Goal: Task Accomplishment & Management: Use online tool/utility

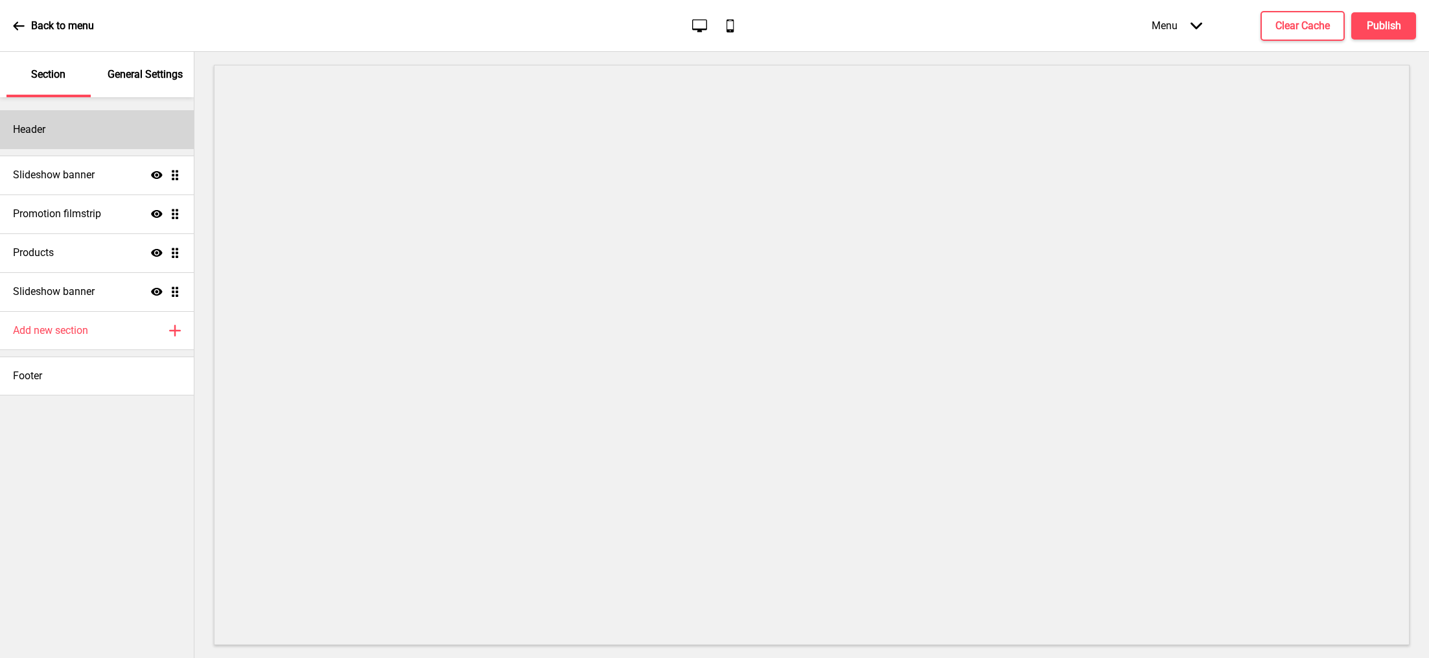
click at [45, 134] on h4 "Header" at bounding box center [29, 129] width 32 height 14
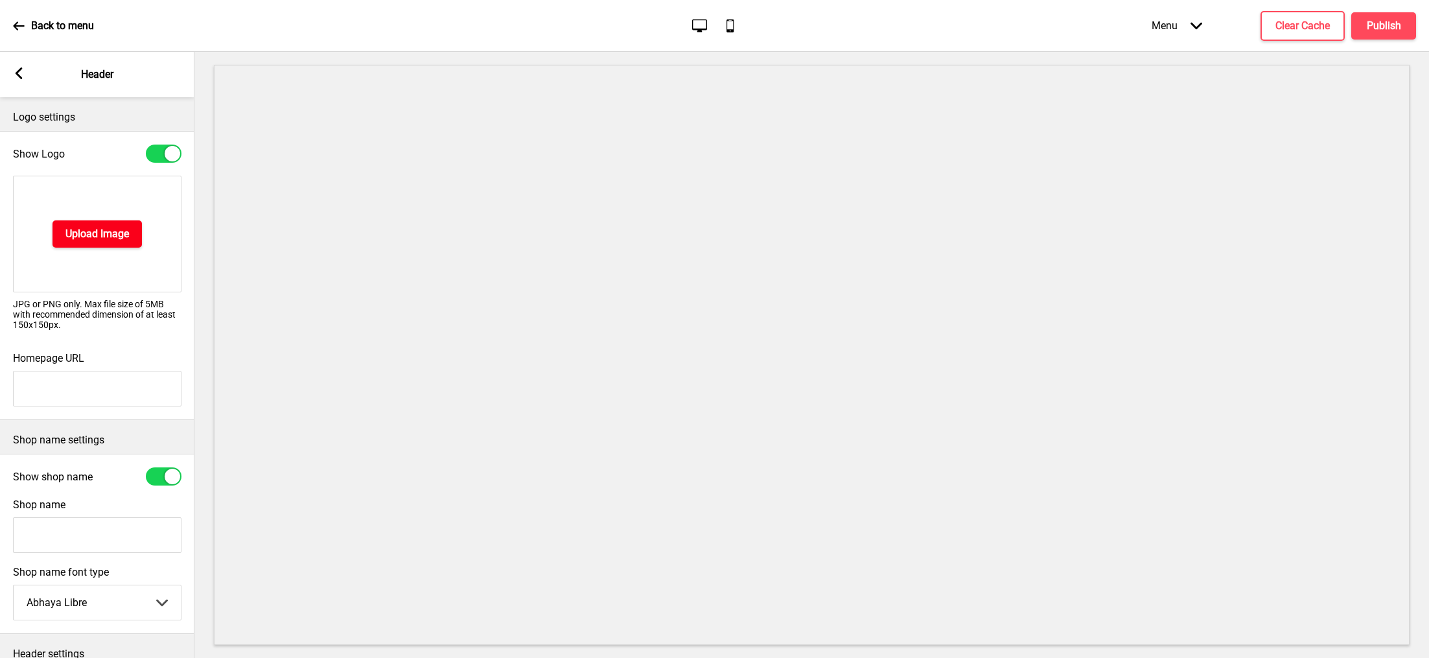
click at [117, 231] on h4 "Upload Image" at bounding box center [97, 234] width 64 height 14
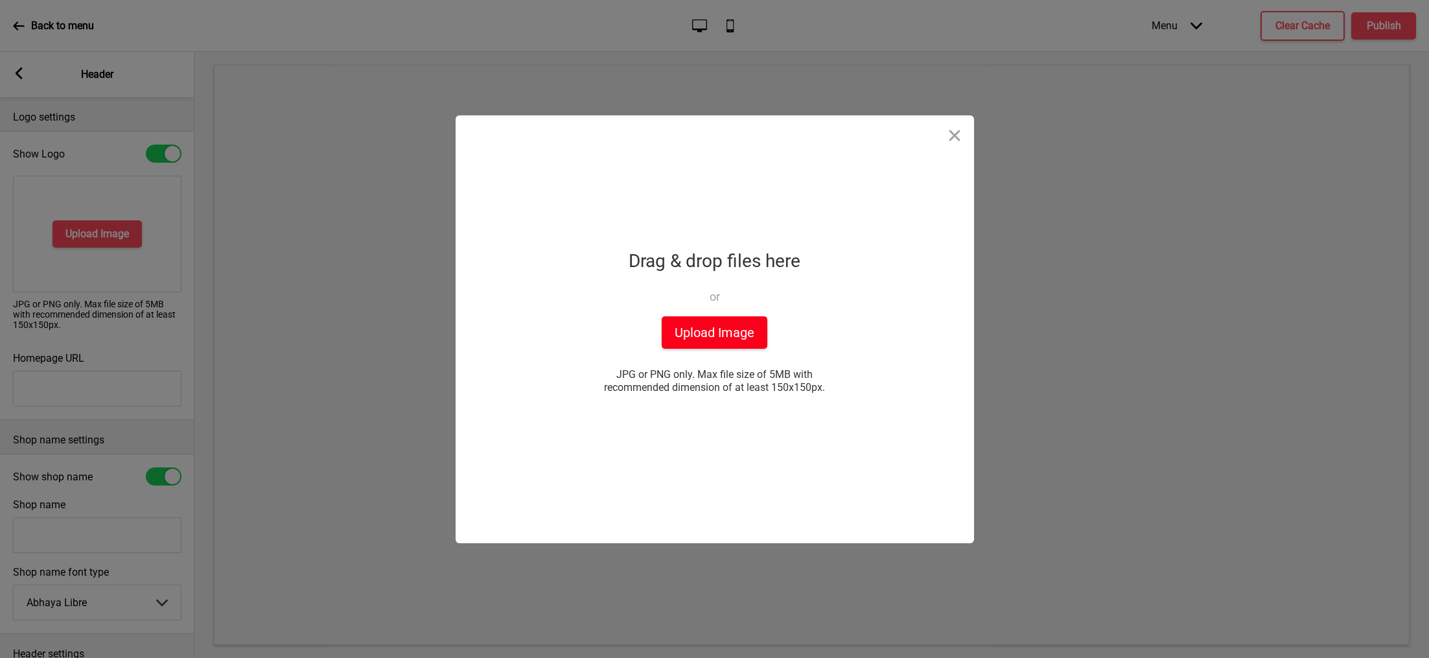
click at [730, 347] on button "Upload Image" at bounding box center [715, 332] width 106 height 32
click at [690, 321] on button "Upload Image" at bounding box center [715, 332] width 106 height 32
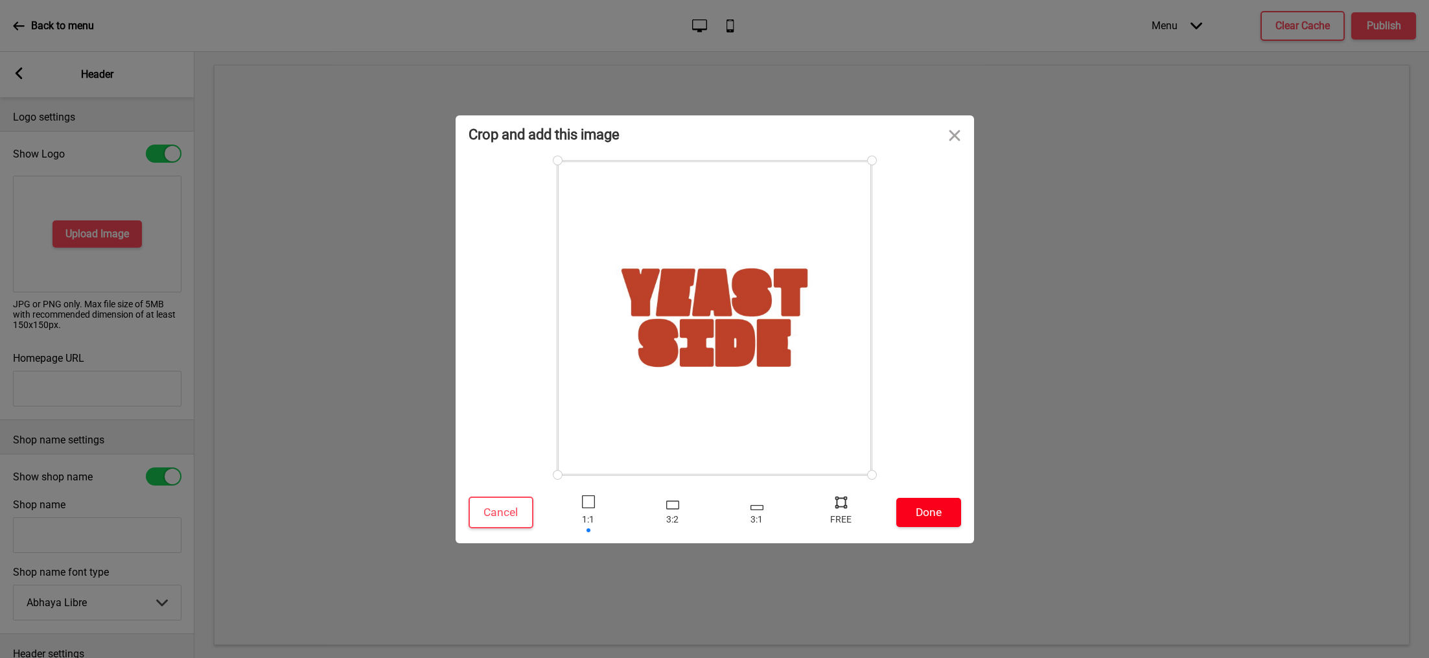
click at [943, 505] on button "Done" at bounding box center [928, 512] width 65 height 29
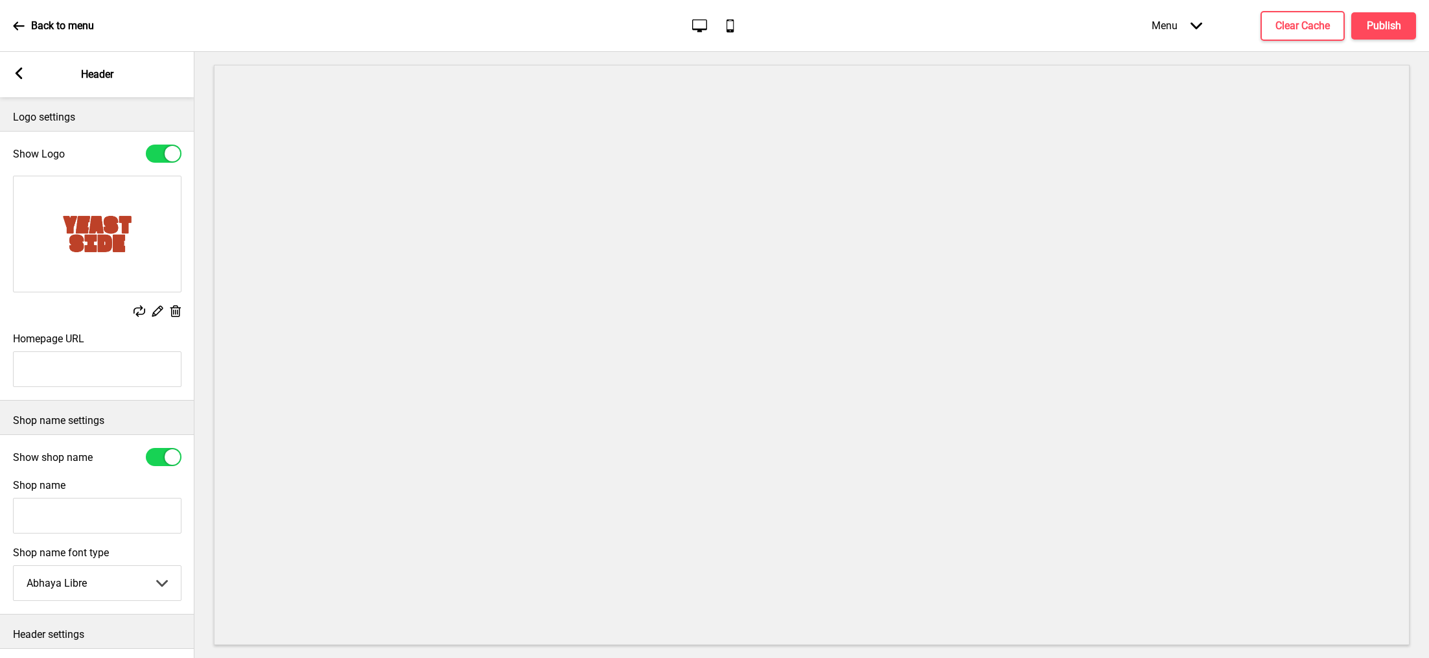
click at [152, 316] on rect at bounding box center [157, 311] width 14 height 14
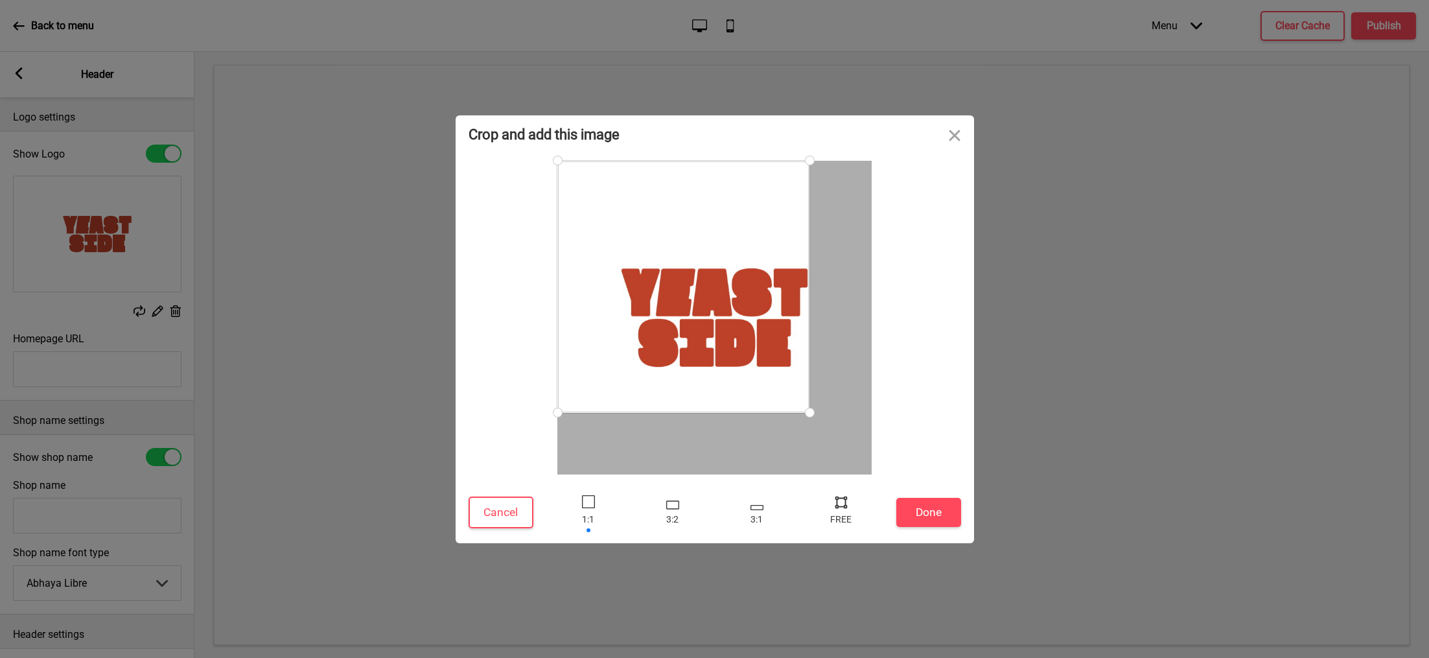
drag, startPoint x: 870, startPoint y: 472, endPoint x: 810, endPoint y: 404, distance: 90.5
click at [810, 404] on div at bounding box center [809, 412] width 23 height 23
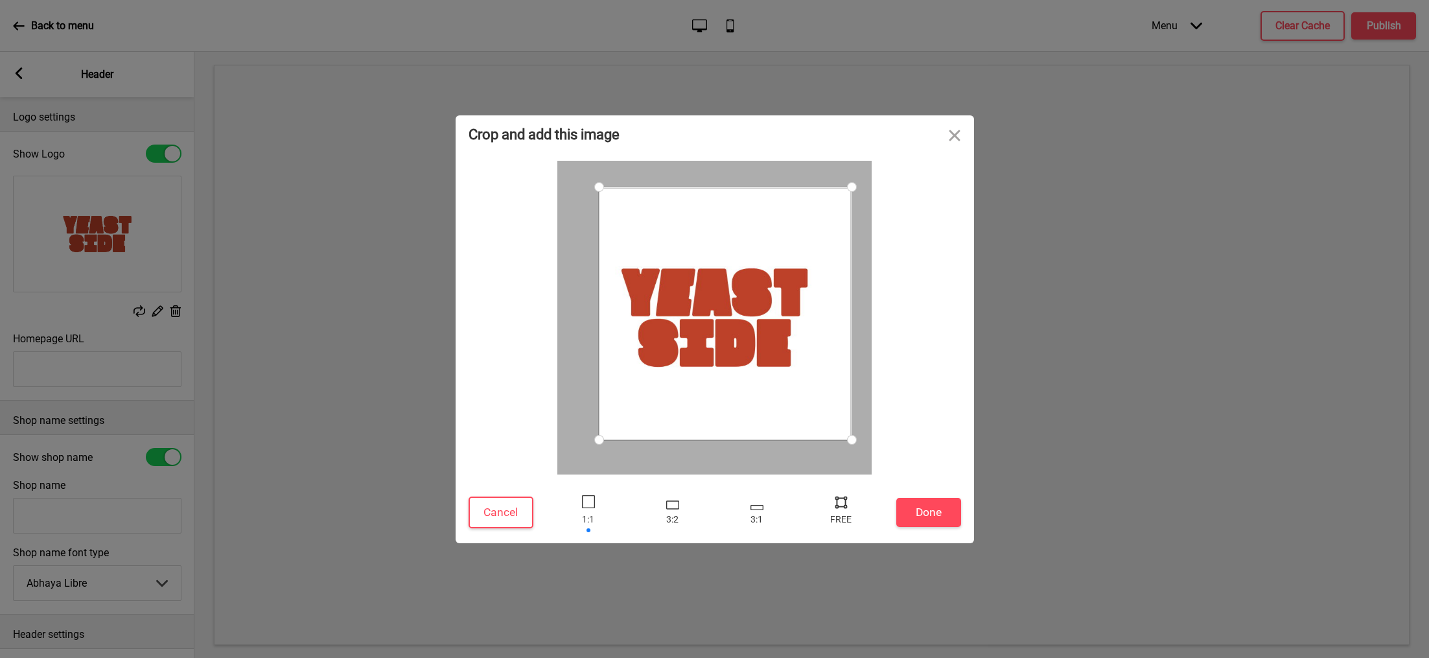
drag, startPoint x: 747, startPoint y: 345, endPoint x: 782, endPoint y: 371, distance: 44.1
click at [782, 371] on div at bounding box center [725, 313] width 253 height 253
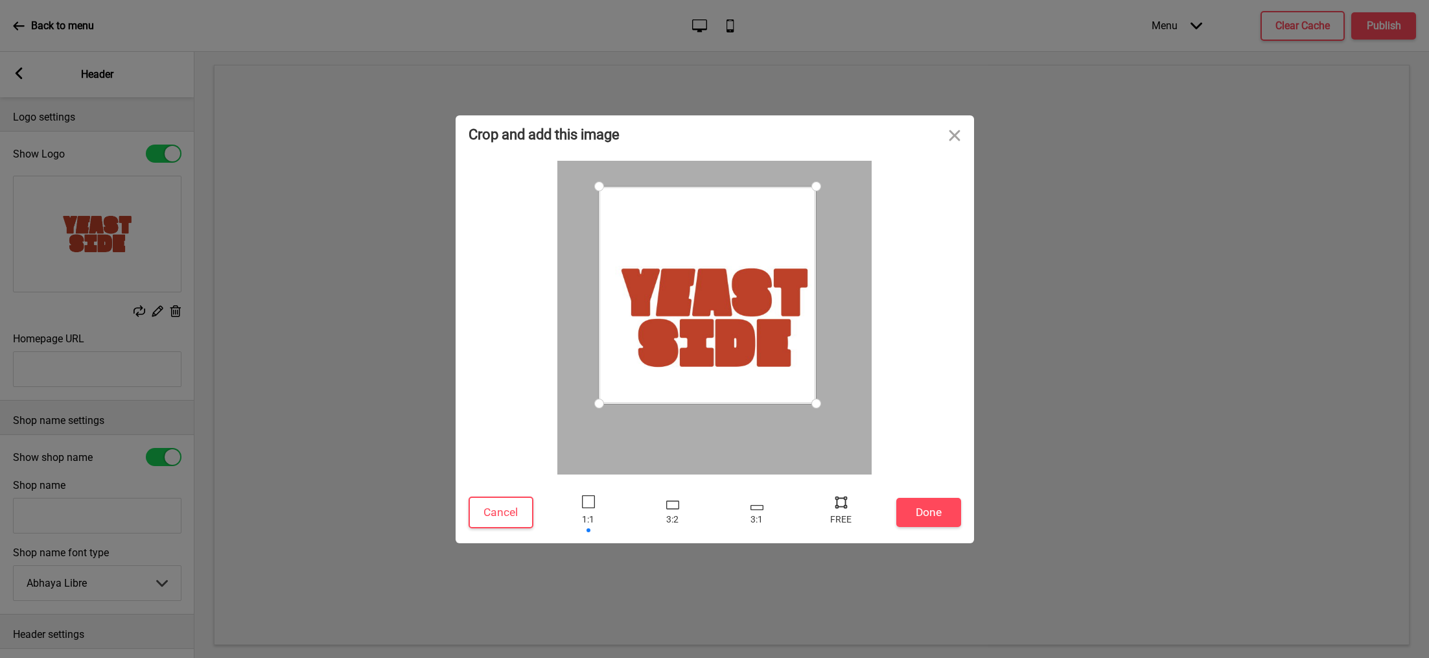
drag, startPoint x: 850, startPoint y: 439, endPoint x: 805, endPoint y: 404, distance: 57.7
click at [805, 404] on div at bounding box center [816, 403] width 23 height 23
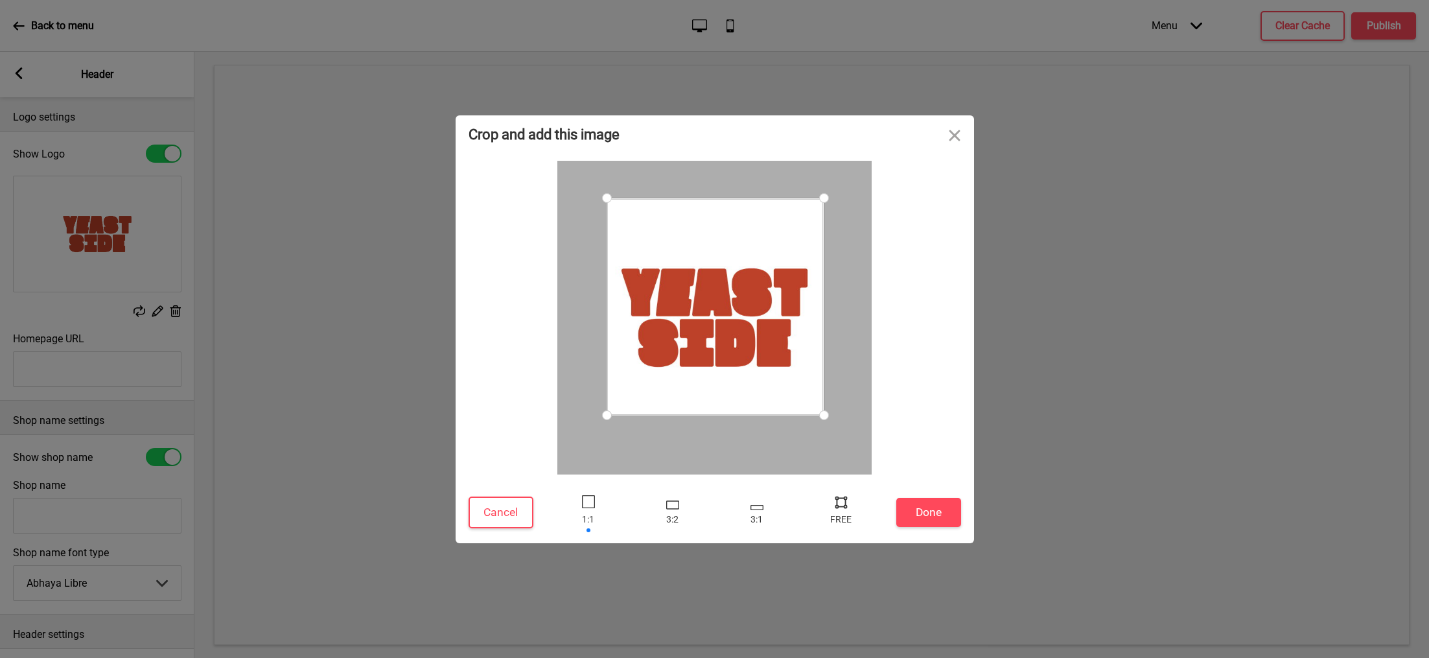
drag, startPoint x: 760, startPoint y: 342, endPoint x: 767, endPoint y: 353, distance: 14.0
click at [767, 353] on div at bounding box center [715, 306] width 217 height 217
click at [583, 495] on div at bounding box center [588, 501] width 13 height 13
click at [588, 508] on div at bounding box center [588, 512] width 39 height 42
click at [741, 378] on div at bounding box center [715, 312] width 217 height 217
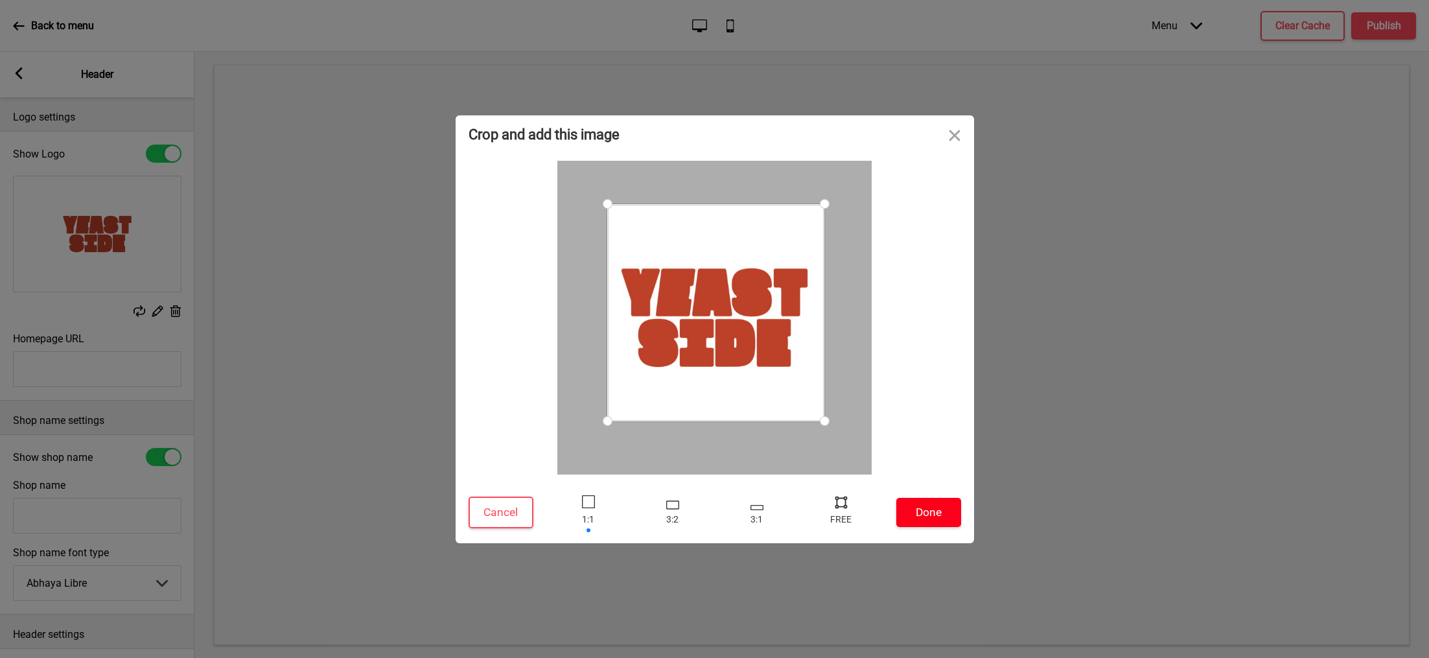
click at [914, 504] on button "Done" at bounding box center [928, 512] width 65 height 29
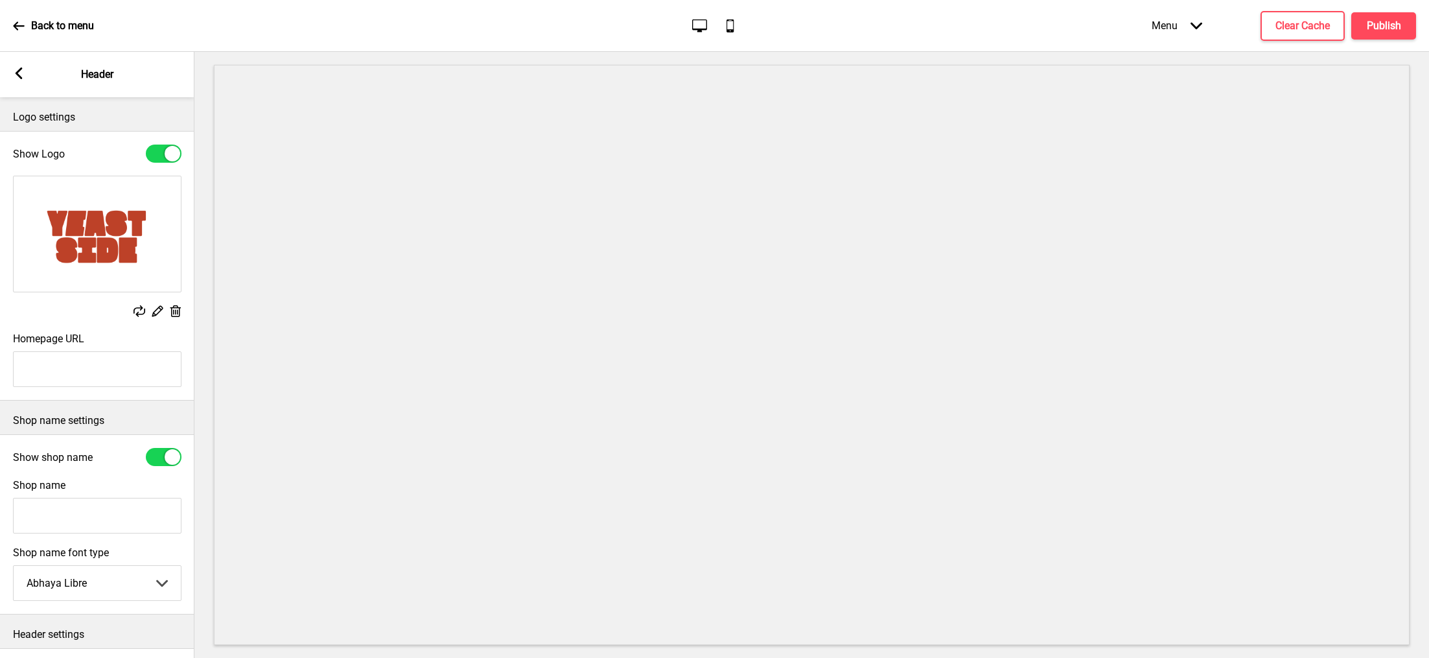
click at [154, 308] on rect at bounding box center [157, 311] width 14 height 14
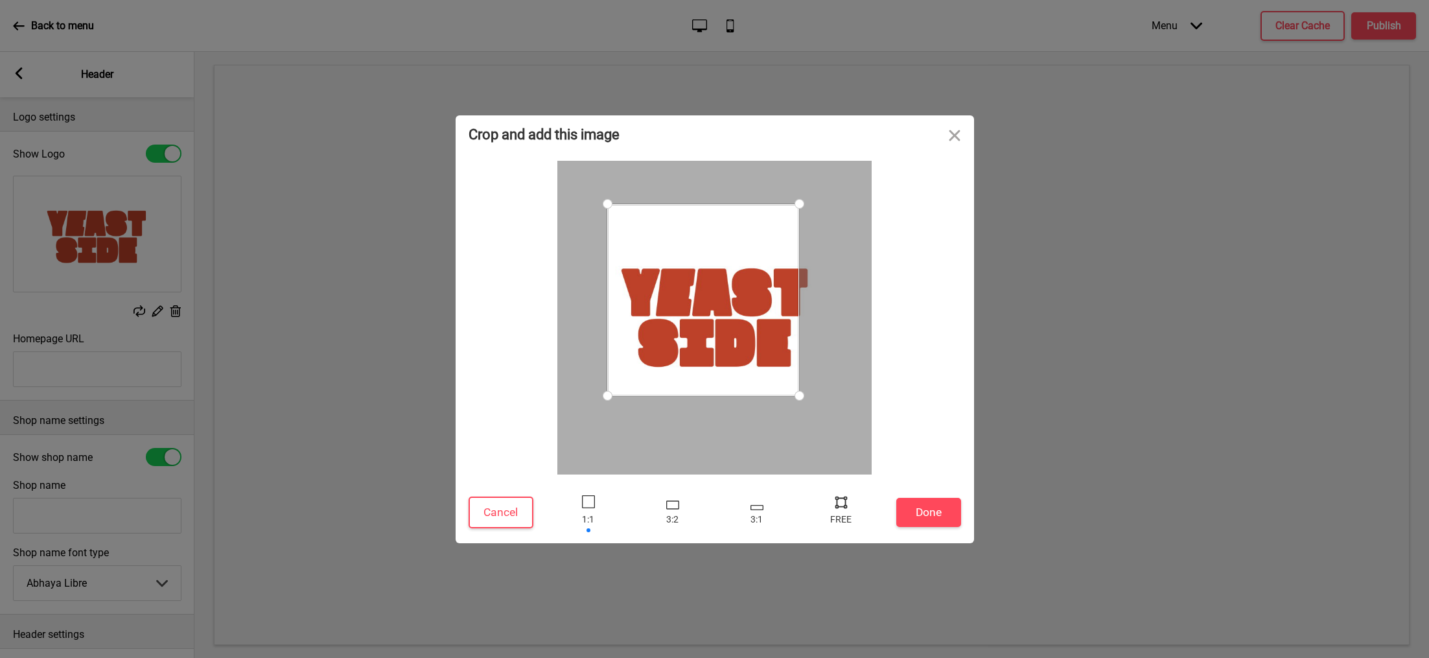
drag, startPoint x: 826, startPoint y: 421, endPoint x: 799, endPoint y: 369, distance: 57.7
click at [799, 369] on div at bounding box center [714, 318] width 314 height 314
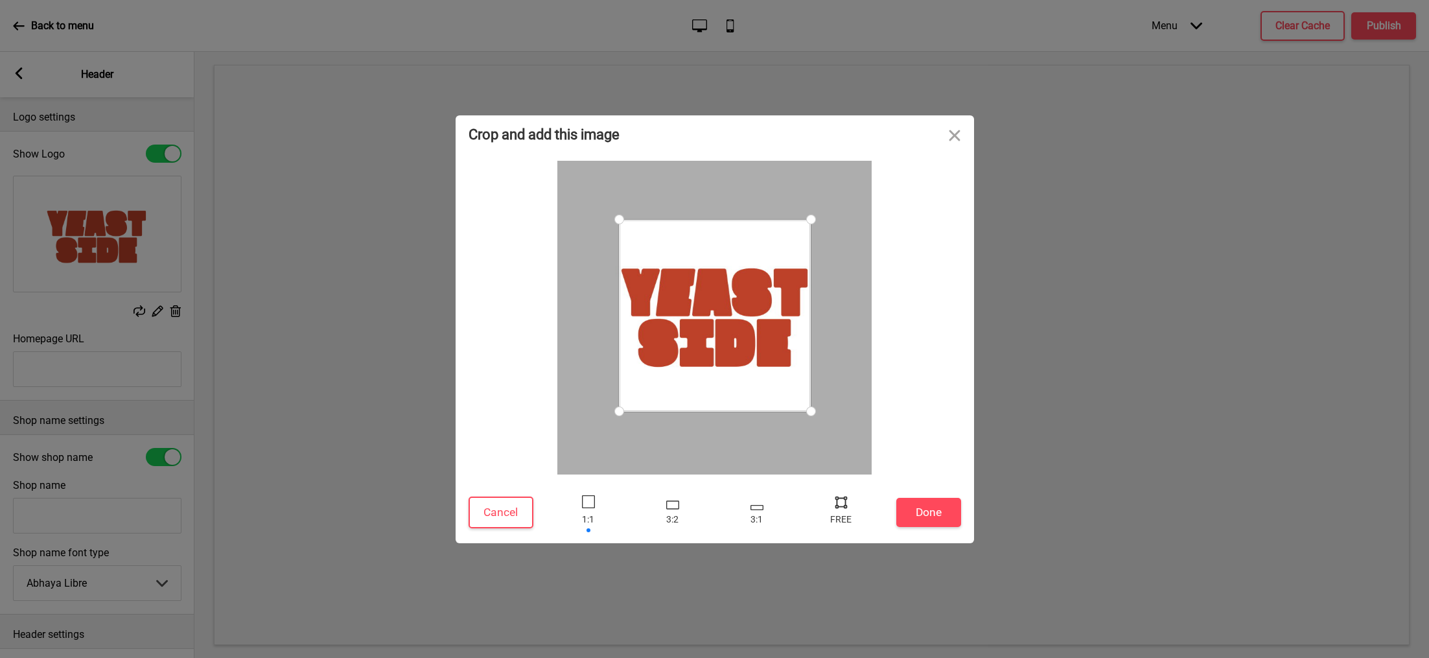
drag, startPoint x: 750, startPoint y: 343, endPoint x: 761, endPoint y: 359, distance: 19.4
click at [761, 359] on div at bounding box center [715, 316] width 192 height 192
click at [921, 505] on button "Done" at bounding box center [928, 512] width 65 height 29
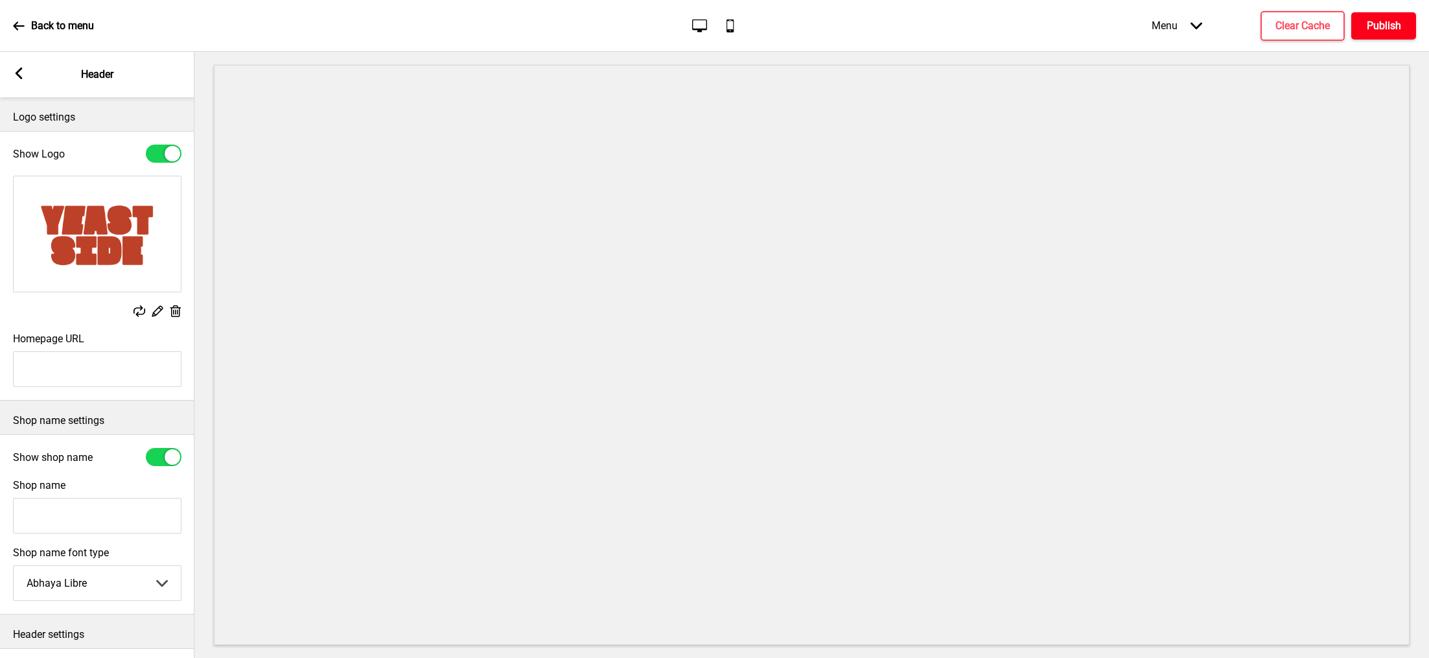
click at [1377, 25] on h4 "Publish" at bounding box center [1384, 26] width 34 height 14
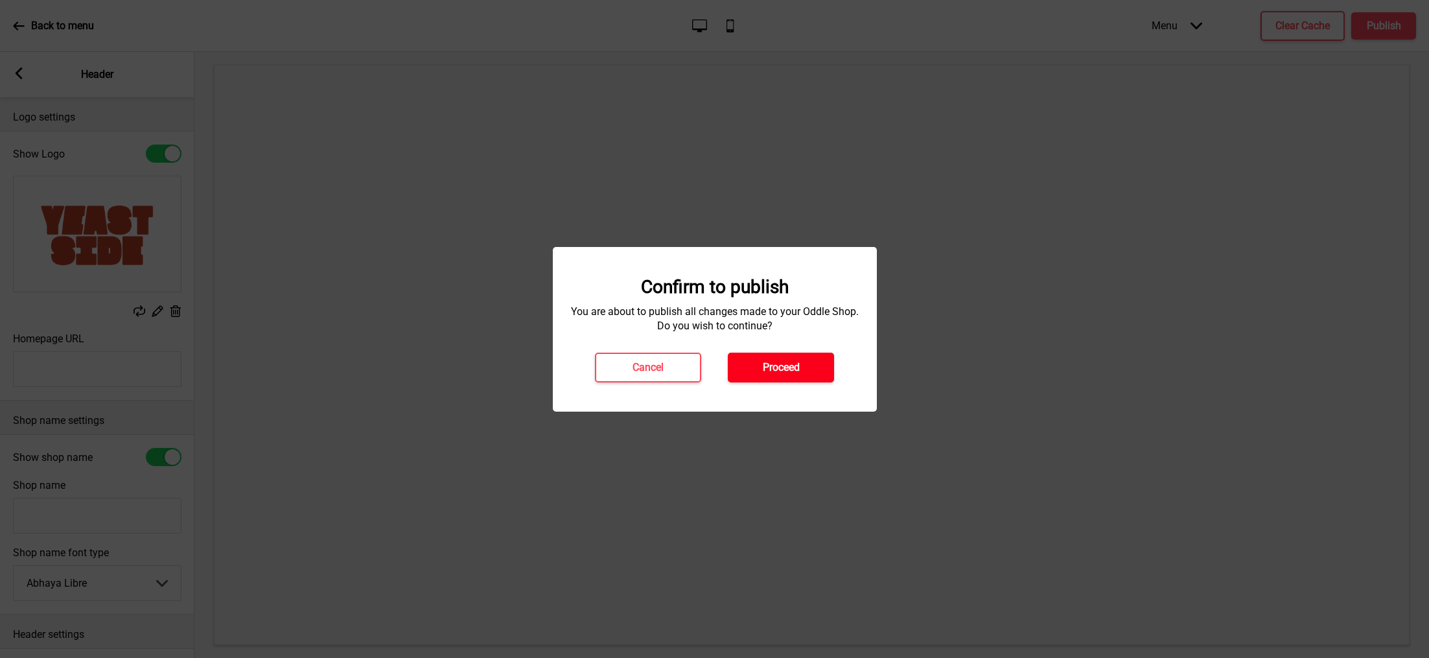
click at [811, 369] on button "Proceed" at bounding box center [781, 368] width 106 height 30
